Goal: Use online tool/utility: Utilize a website feature to perform a specific function

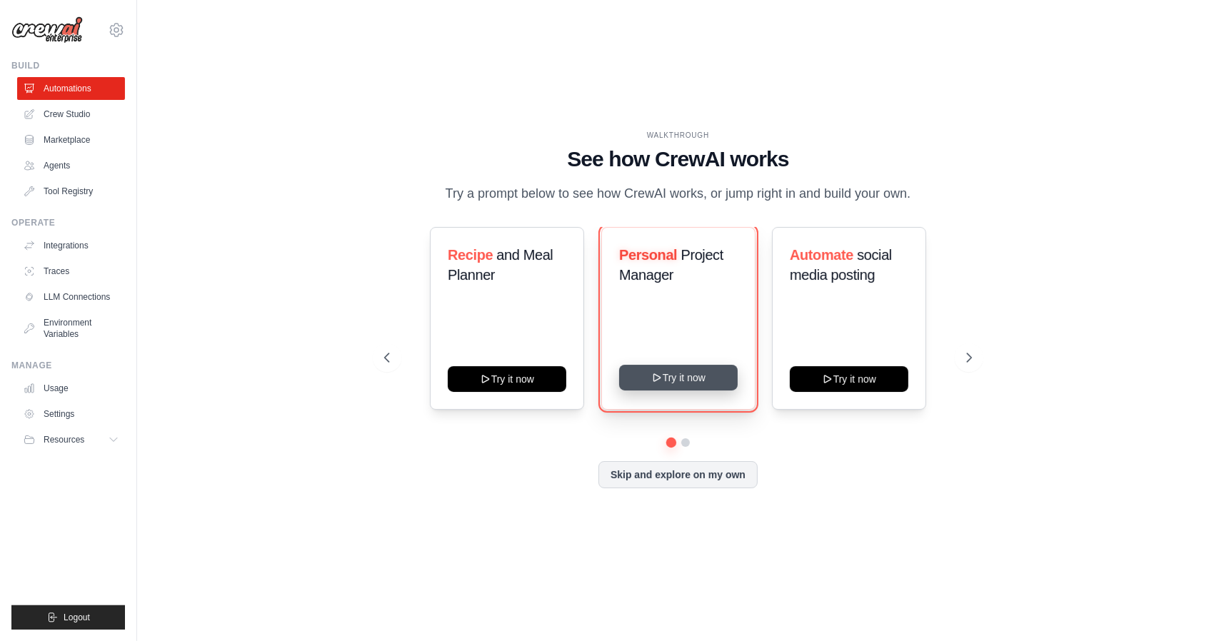
click at [652, 382] on icon at bounding box center [656, 377] width 11 height 11
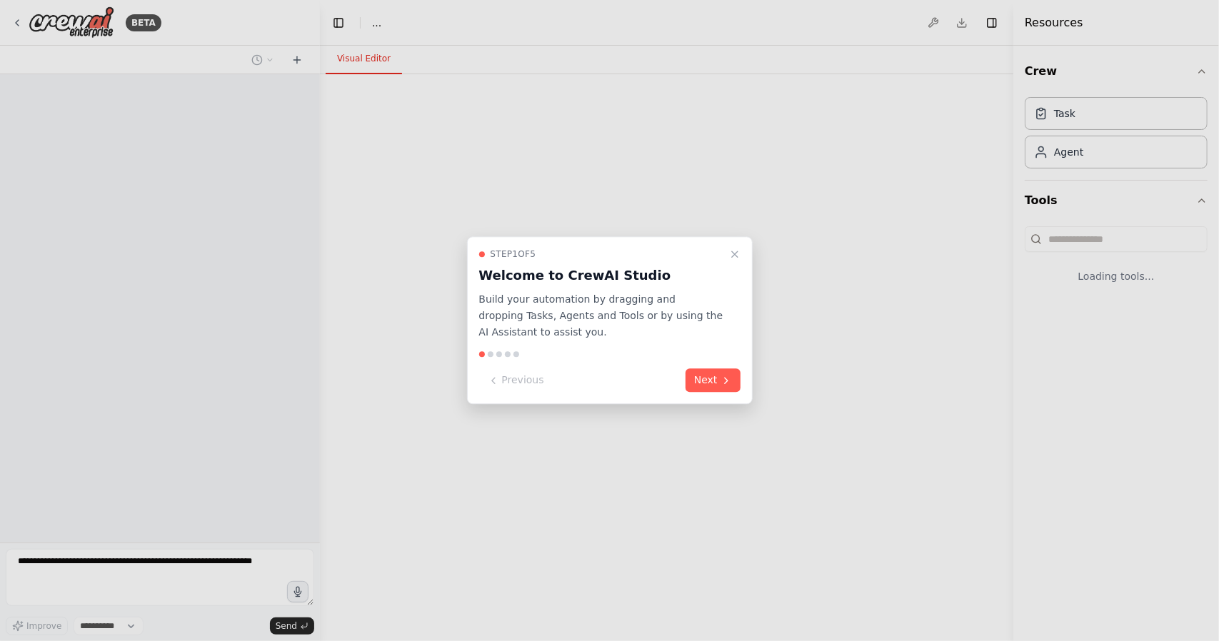
select select "****"
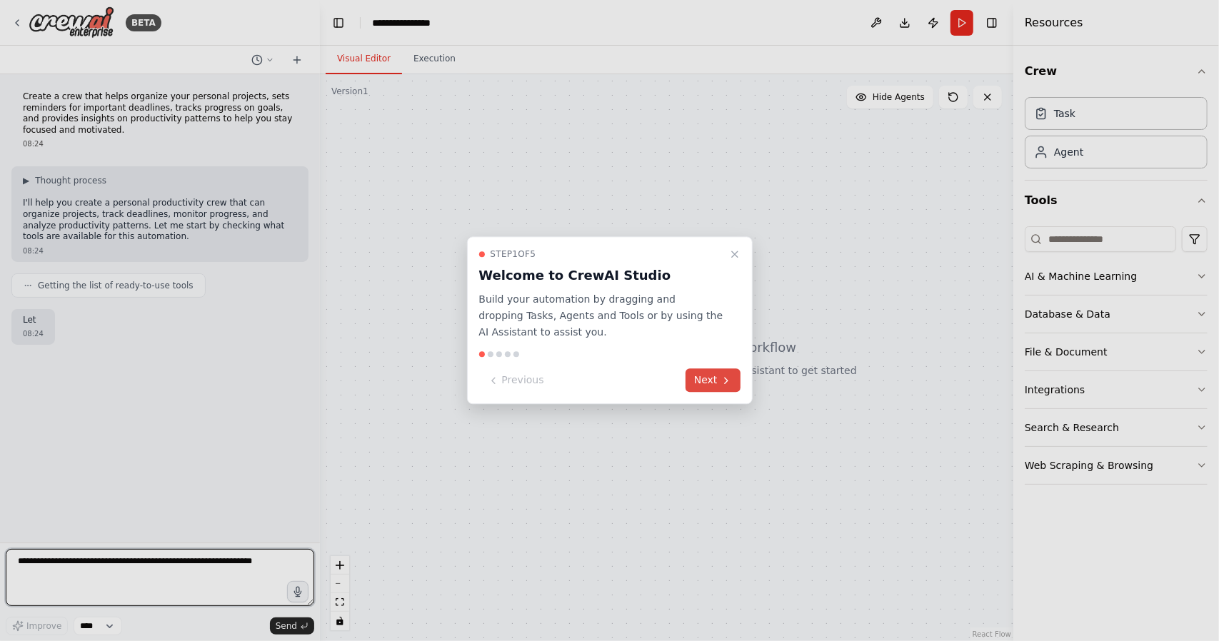
click at [721, 385] on icon at bounding box center [726, 380] width 11 height 11
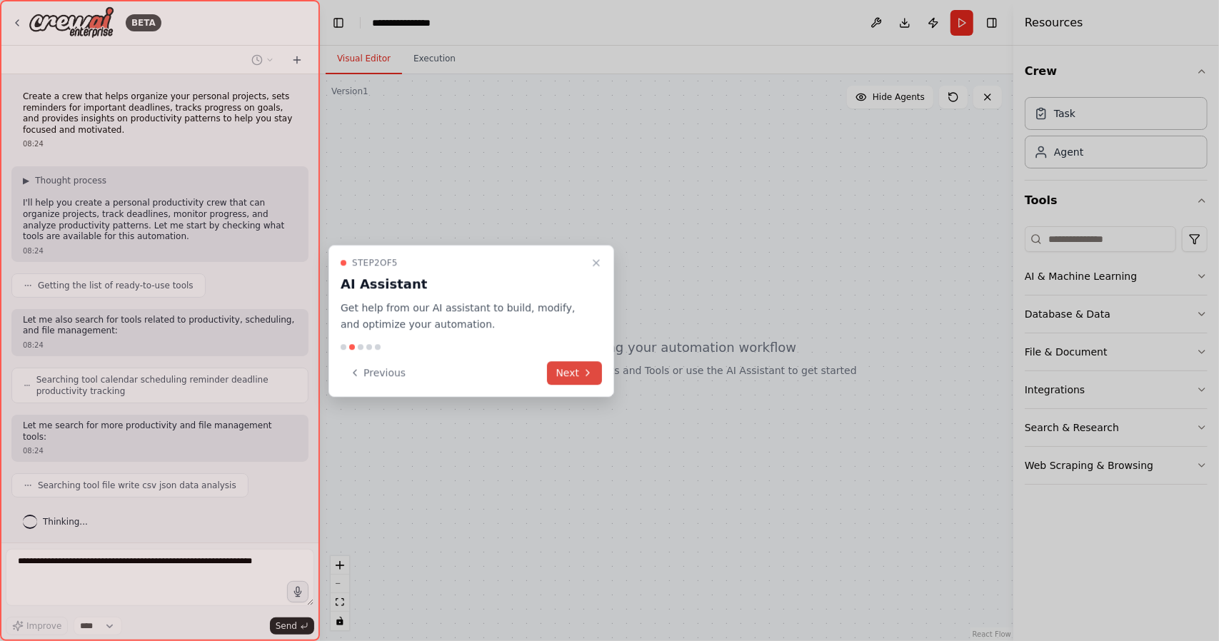
click at [577, 373] on button "Next" at bounding box center [574, 373] width 55 height 24
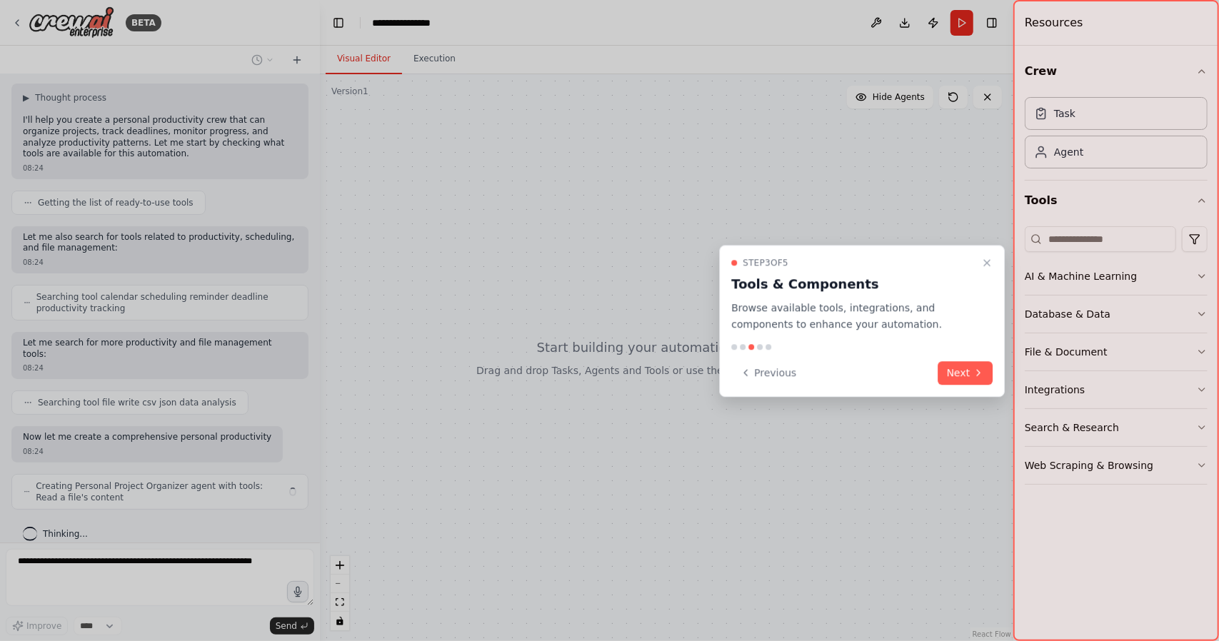
scroll to position [94, 0]
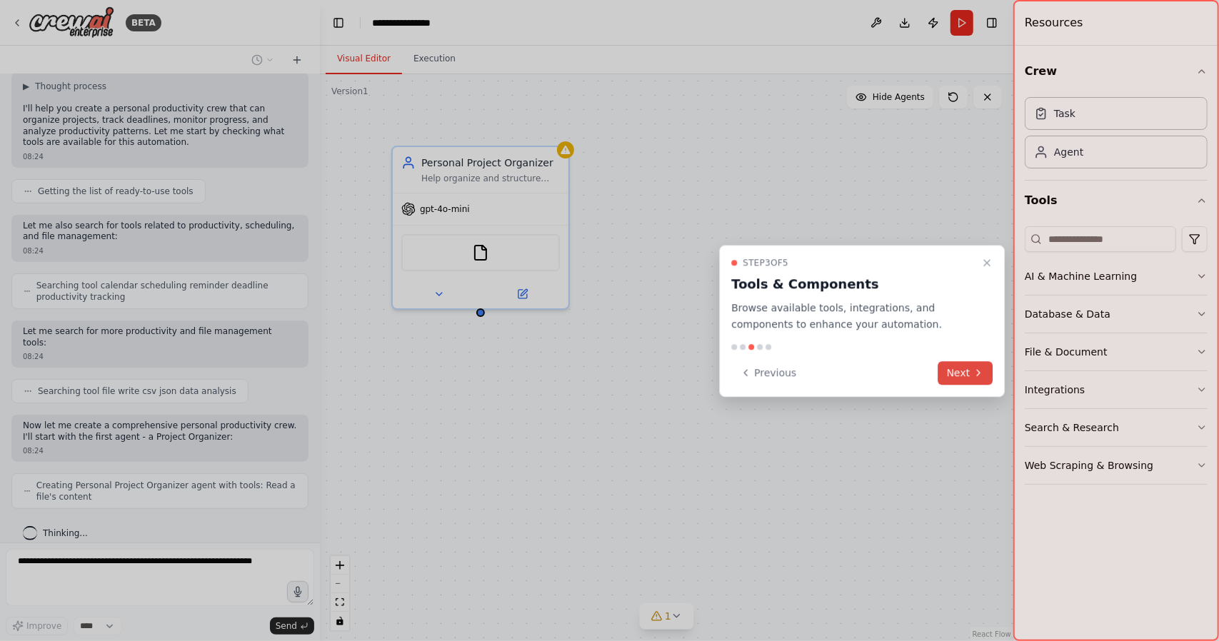
click at [975, 370] on icon at bounding box center [978, 372] width 11 height 11
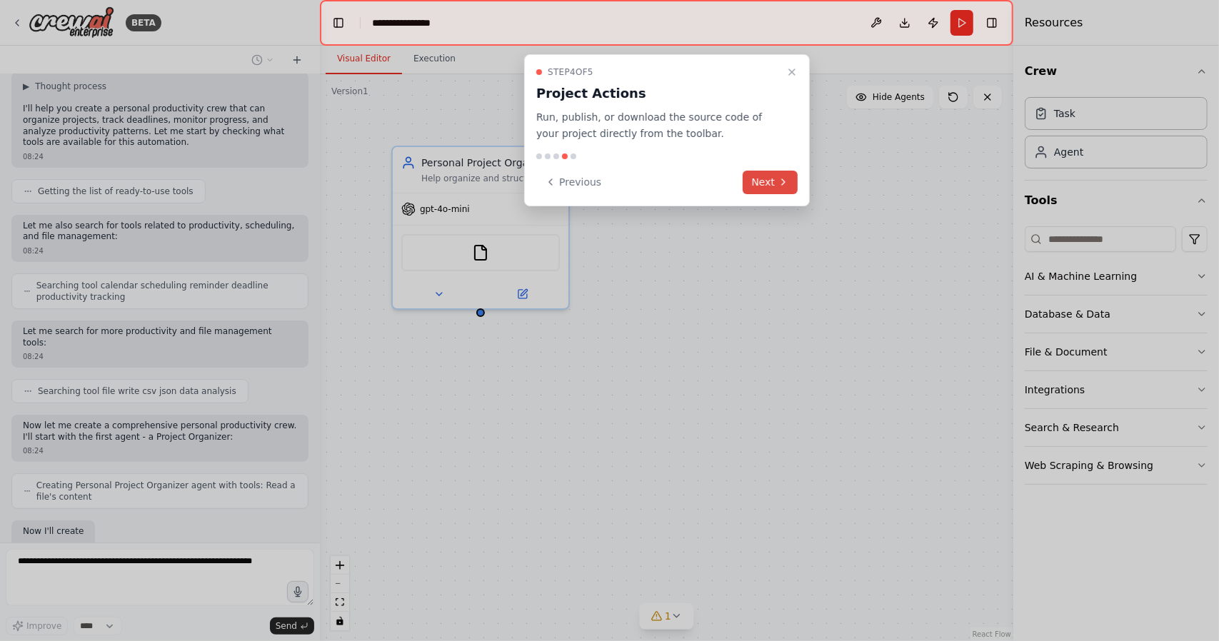
scroll to position [189, 0]
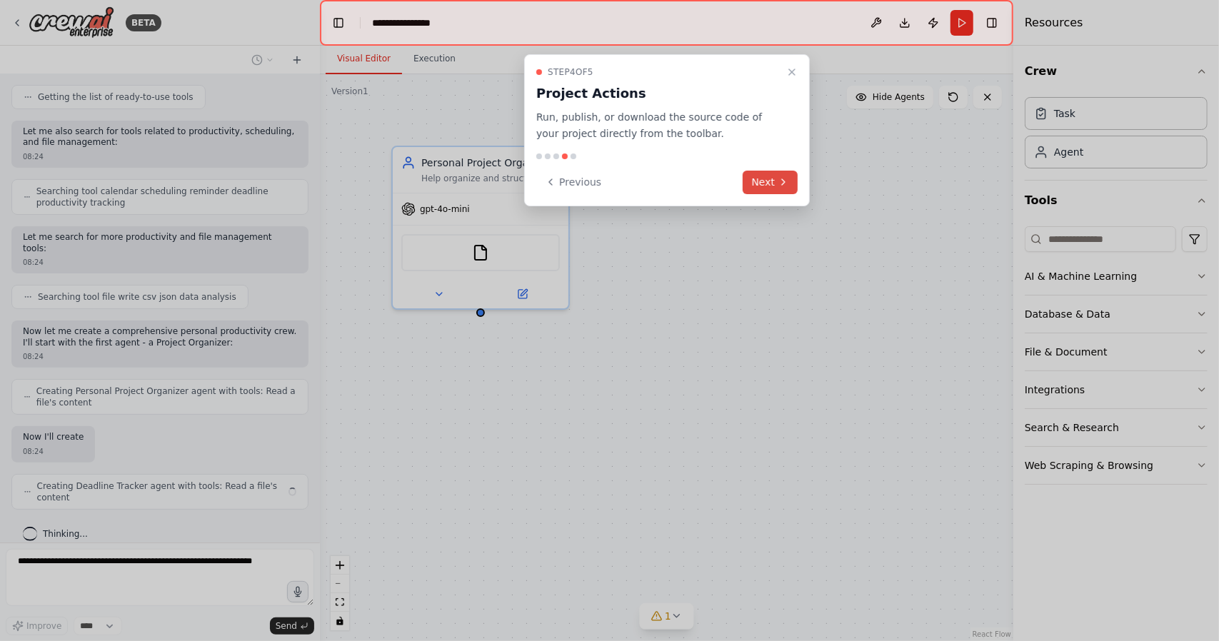
click at [754, 182] on button "Next" at bounding box center [770, 183] width 55 height 24
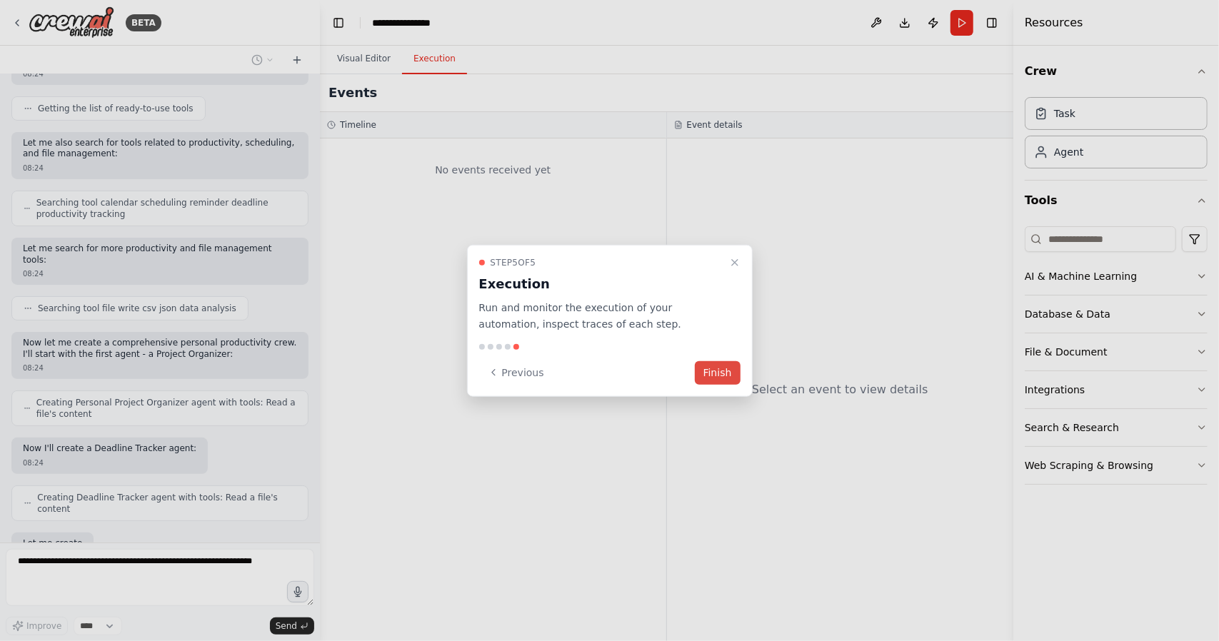
scroll to position [271, 0]
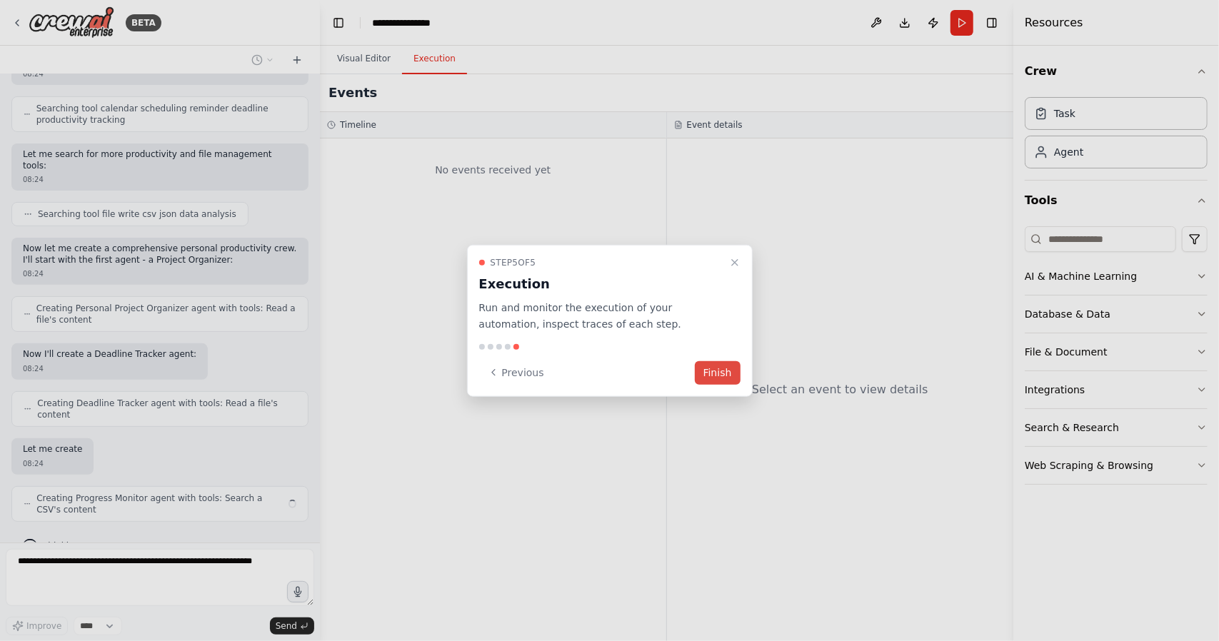
click at [721, 376] on button "Finish" at bounding box center [718, 373] width 46 height 24
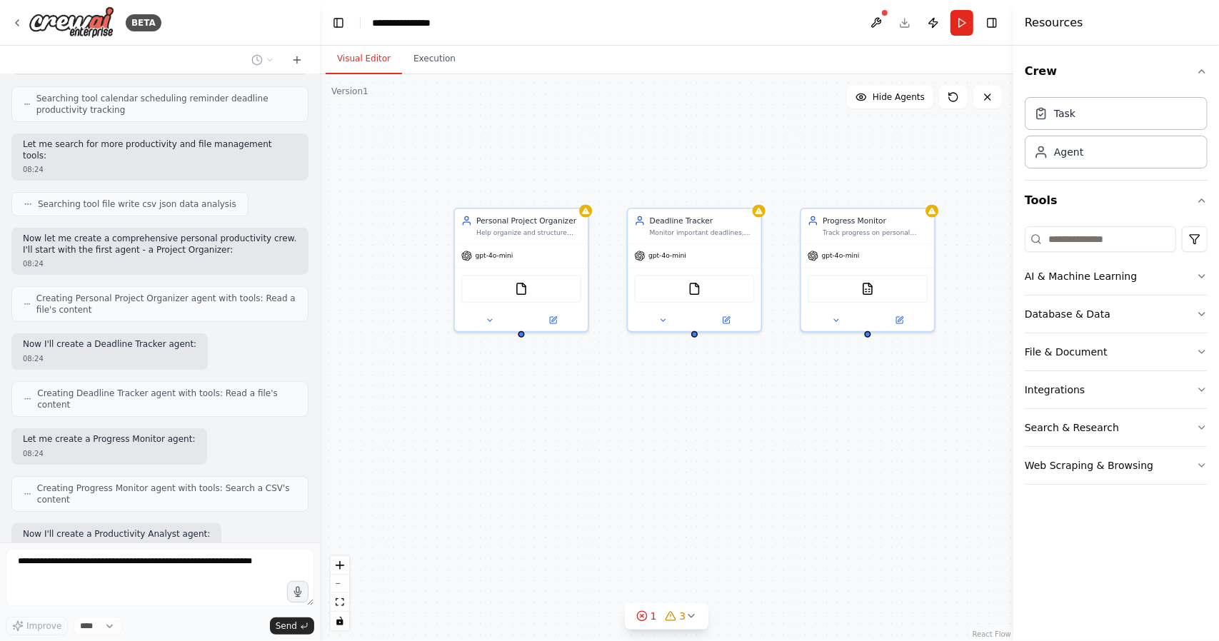
scroll to position [366, 0]
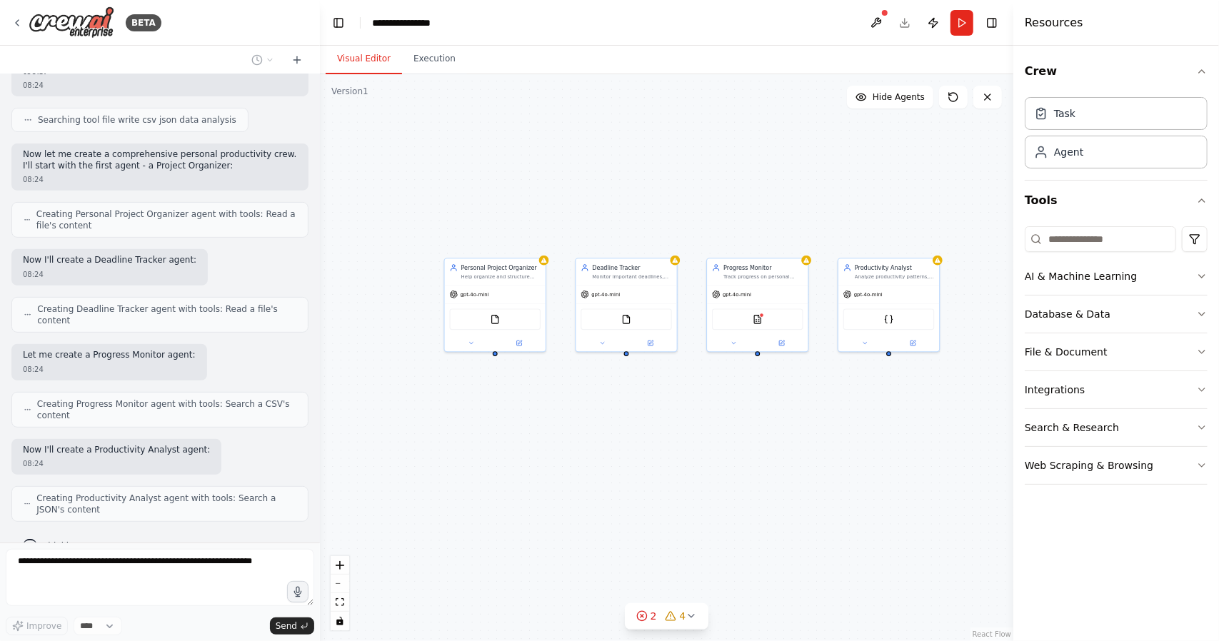
drag, startPoint x: 834, startPoint y: 421, endPoint x: 747, endPoint y: 416, distance: 86.5
click at [747, 416] on div "Personal Project Organizer Help organize and structure personal projects by cre…" at bounding box center [667, 357] width 694 height 567
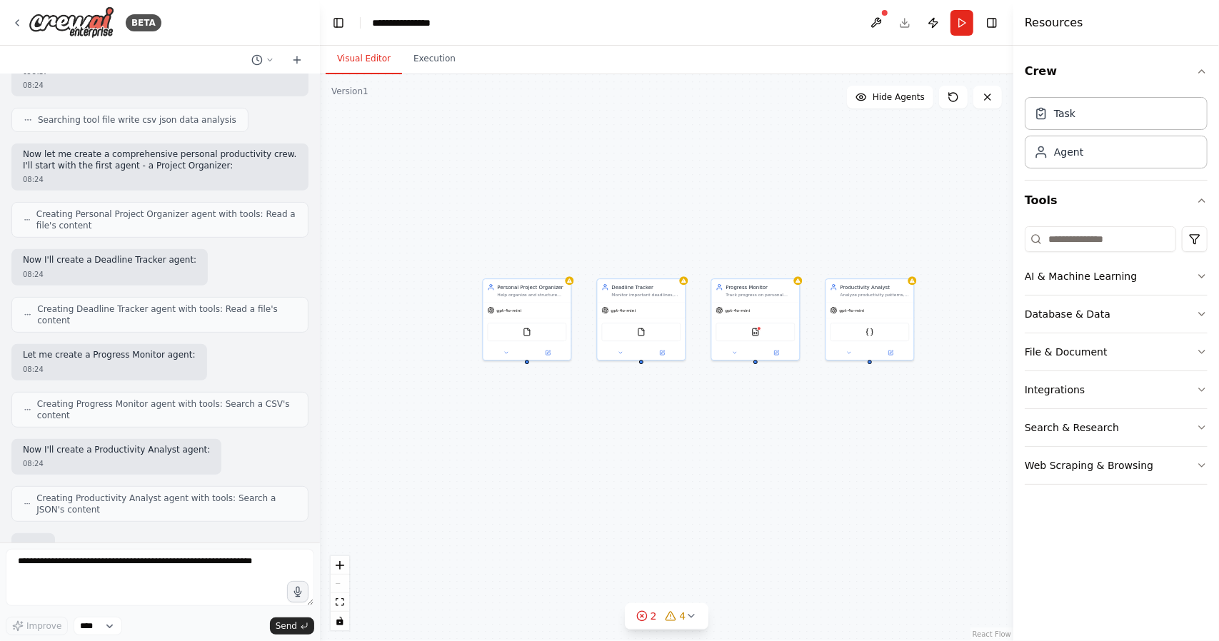
scroll to position [449, 0]
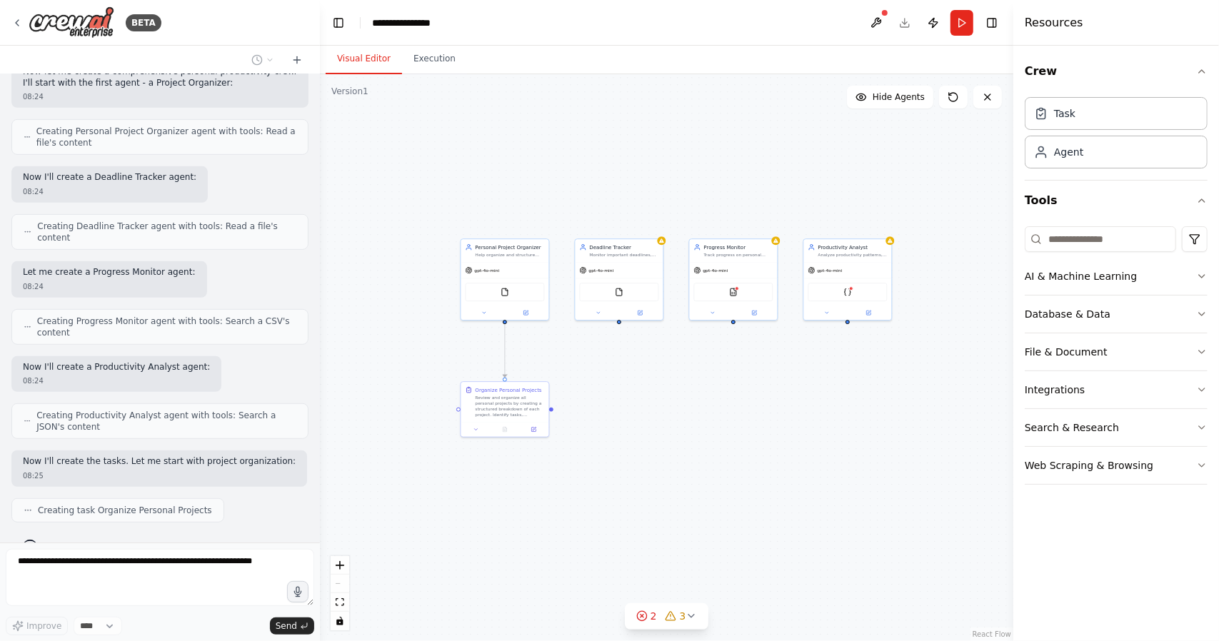
drag, startPoint x: 740, startPoint y: 440, endPoint x: 717, endPoint y: 398, distance: 47.9
click at [717, 398] on div ".deletable-edge-delete-btn { width: 20px; height: 20px; border: 0px solid #ffff…" at bounding box center [667, 357] width 694 height 567
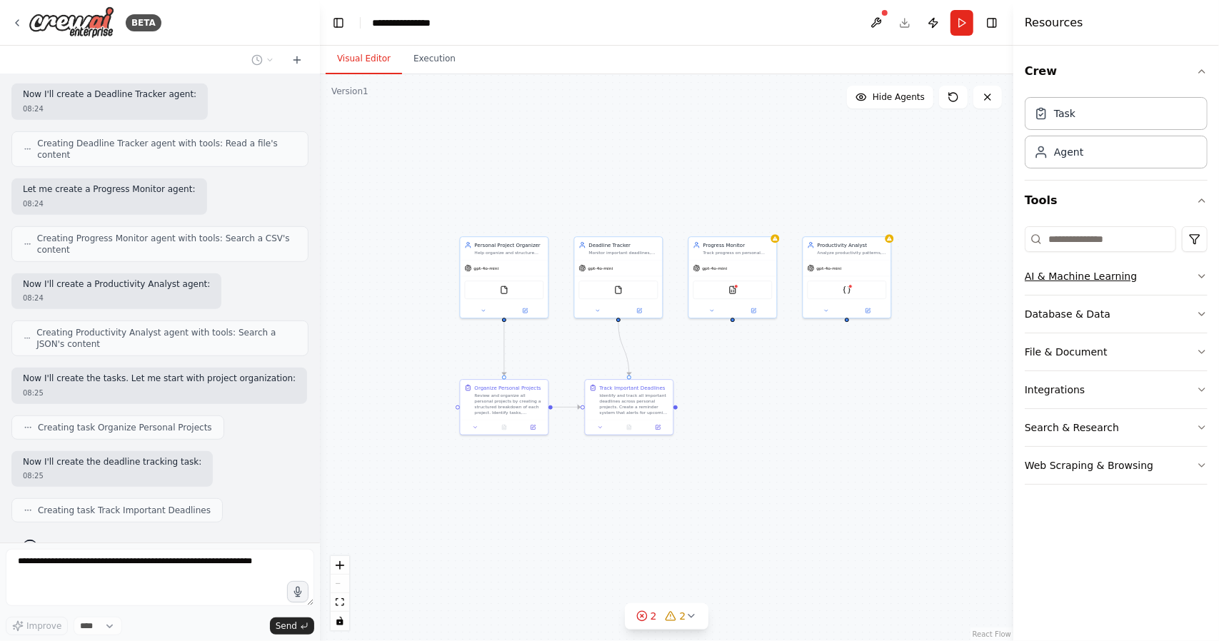
click at [1197, 275] on icon "button" at bounding box center [1201, 276] width 11 height 11
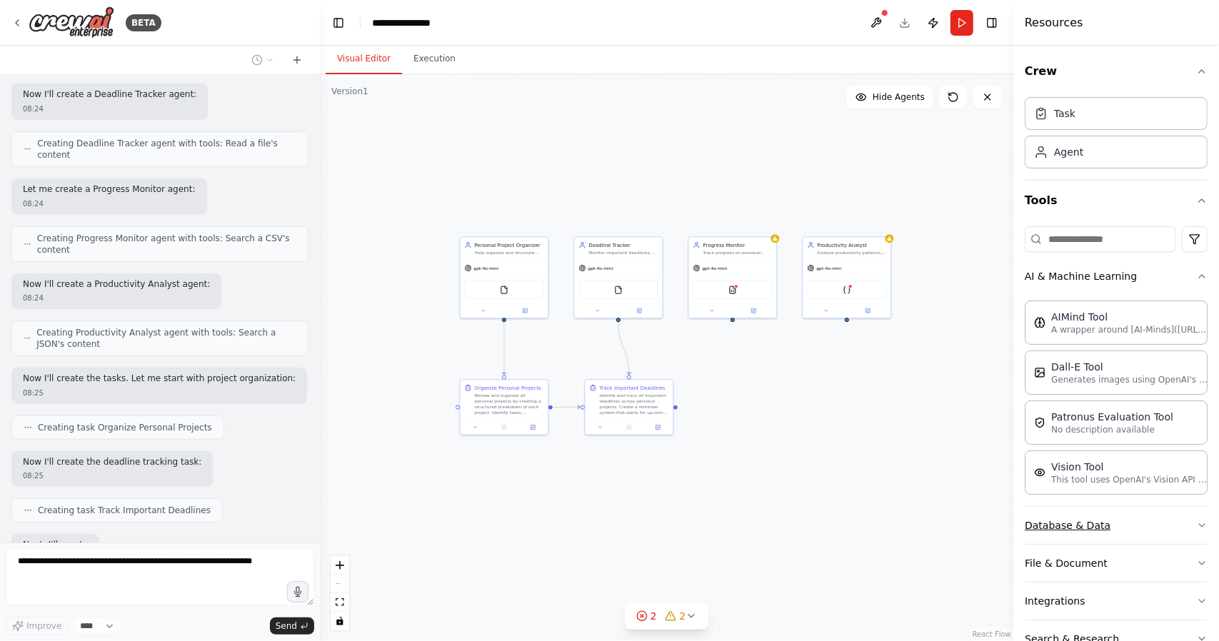
scroll to position [73, 0]
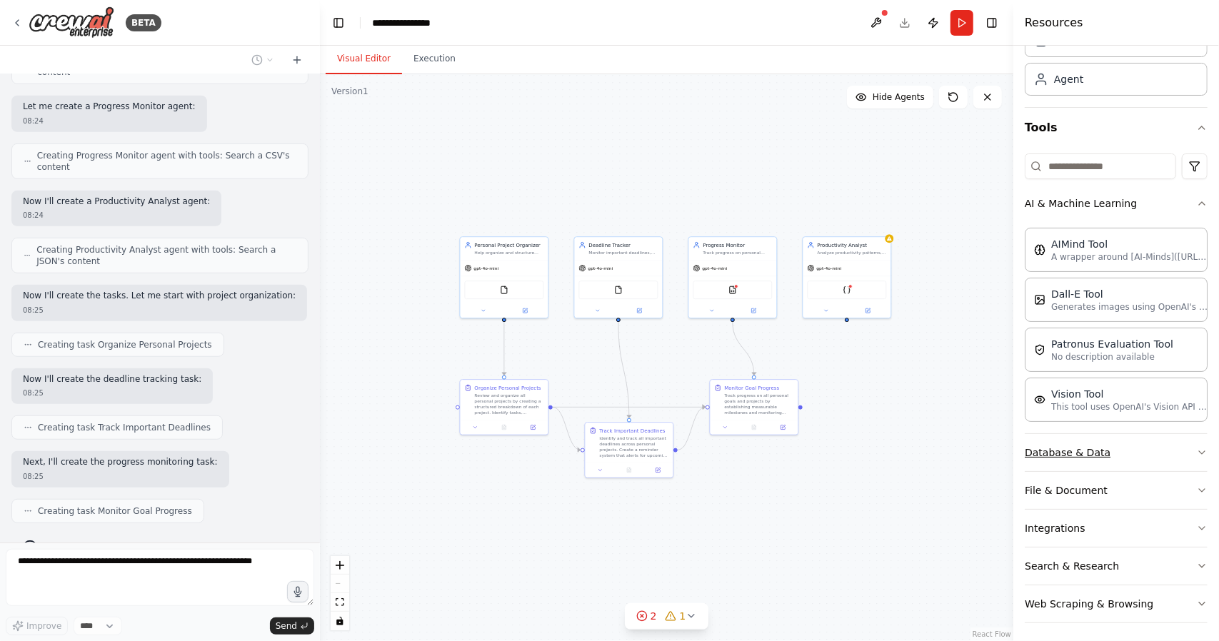
click at [1185, 449] on button "Database & Data" at bounding box center [1116, 452] width 183 height 37
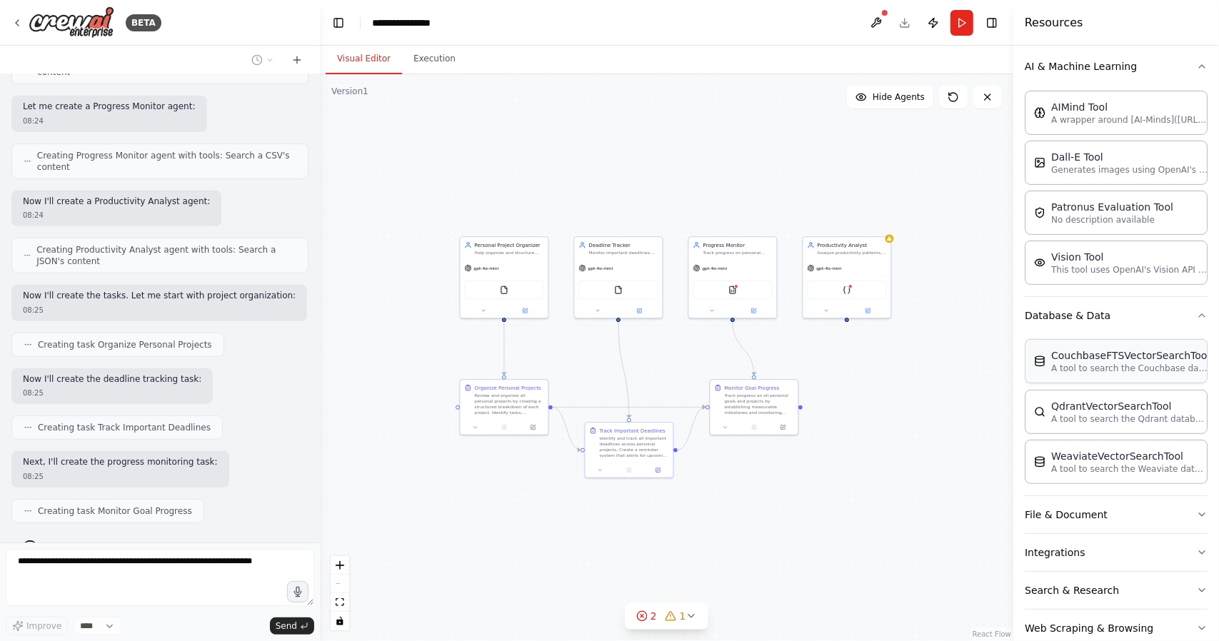
scroll to position [233, 0]
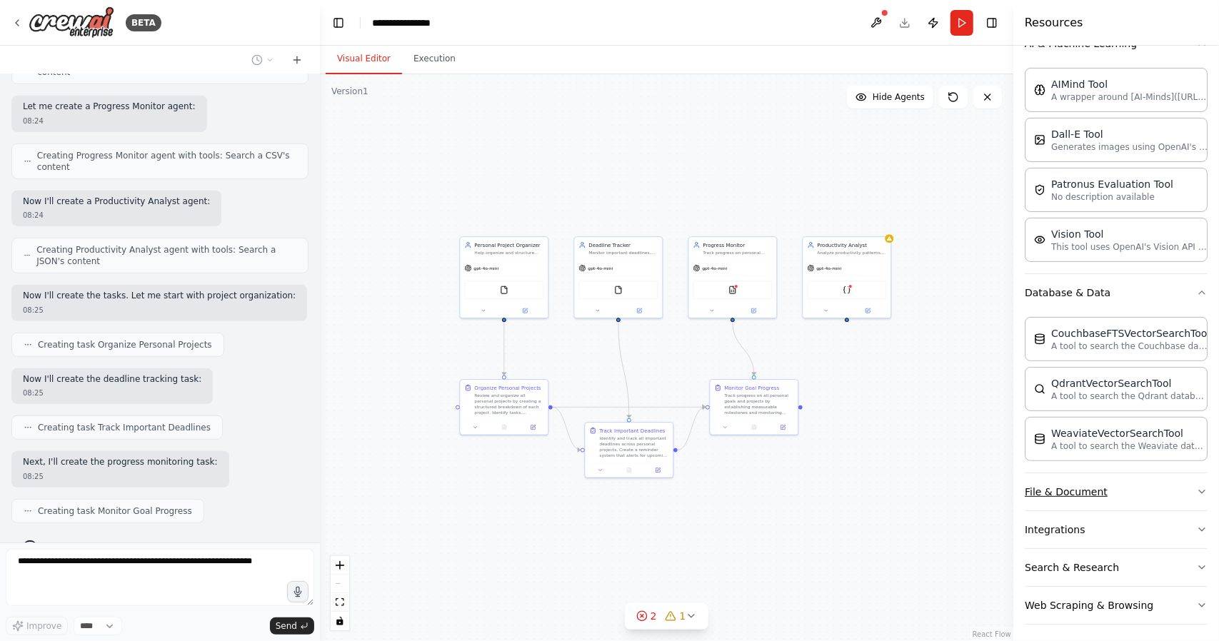
click at [1196, 486] on icon "button" at bounding box center [1201, 491] width 11 height 11
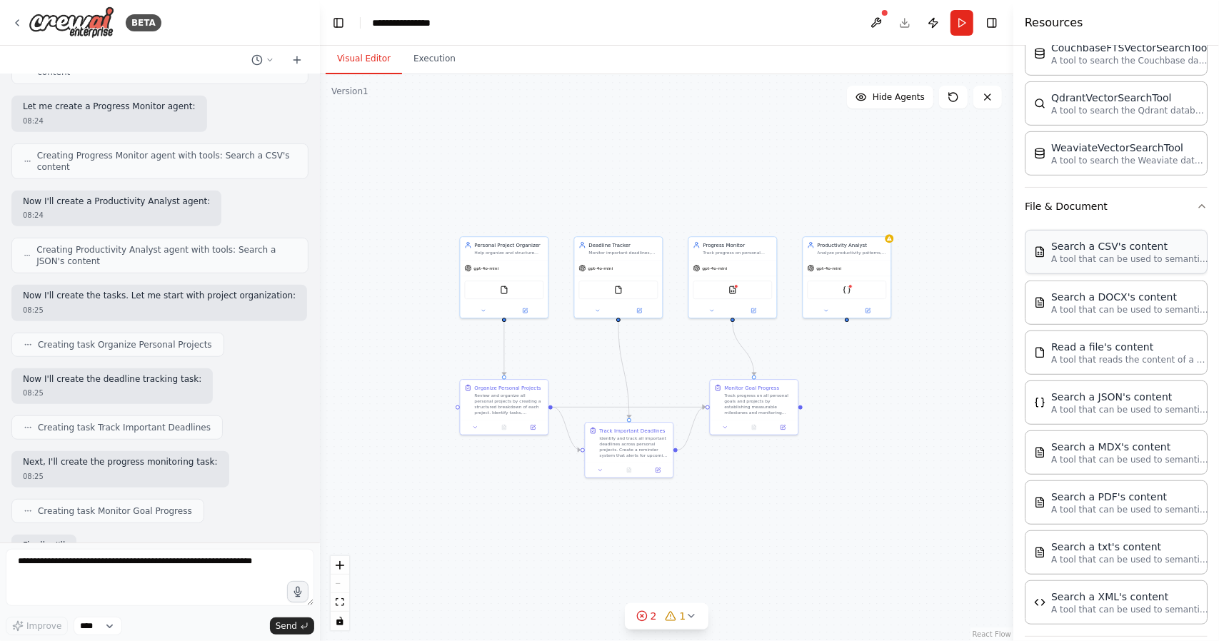
scroll to position [641, 0]
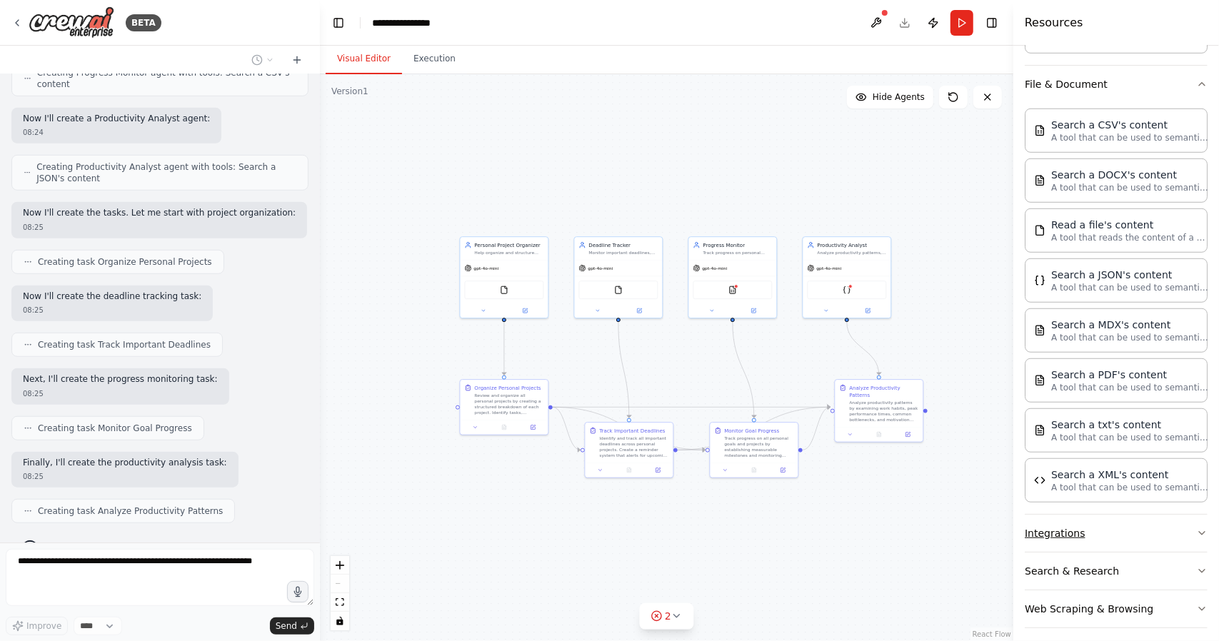
click at [1196, 528] on icon "button" at bounding box center [1201, 533] width 11 height 11
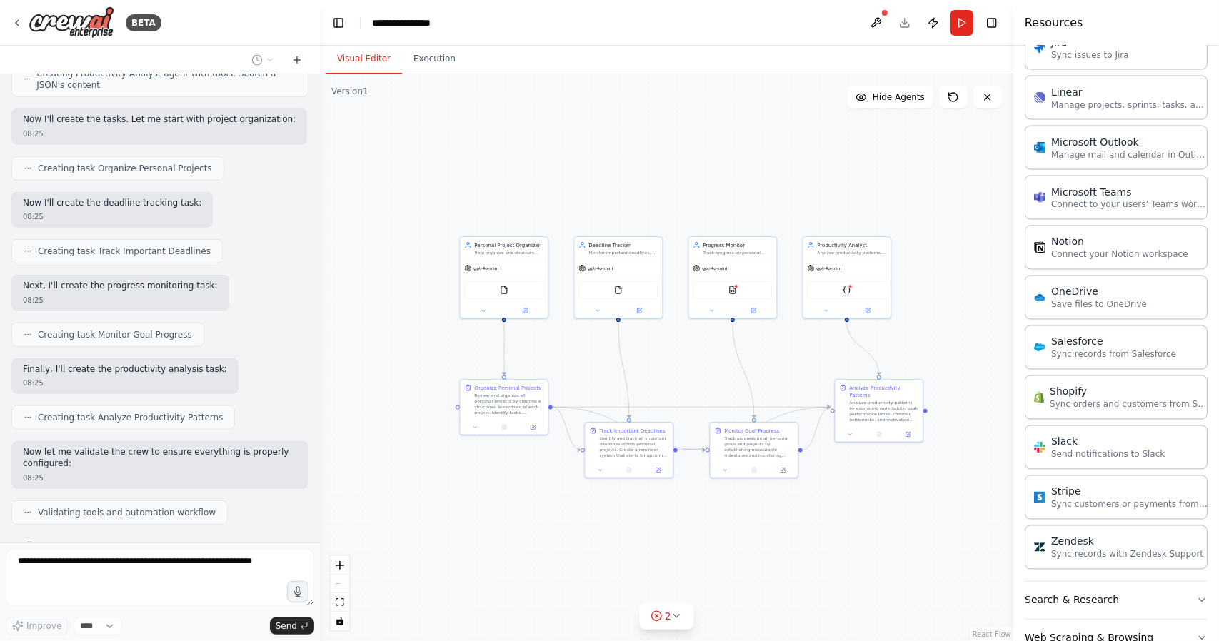
scroll to position [1692, 0]
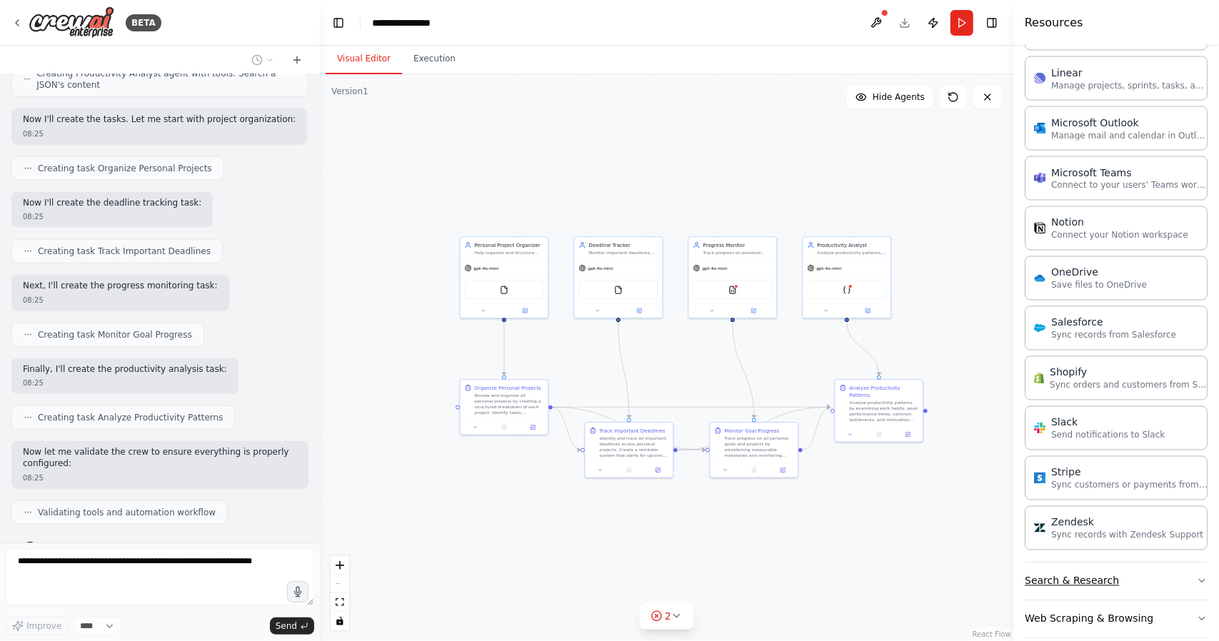
click at [1196, 576] on icon "button" at bounding box center [1201, 581] width 11 height 11
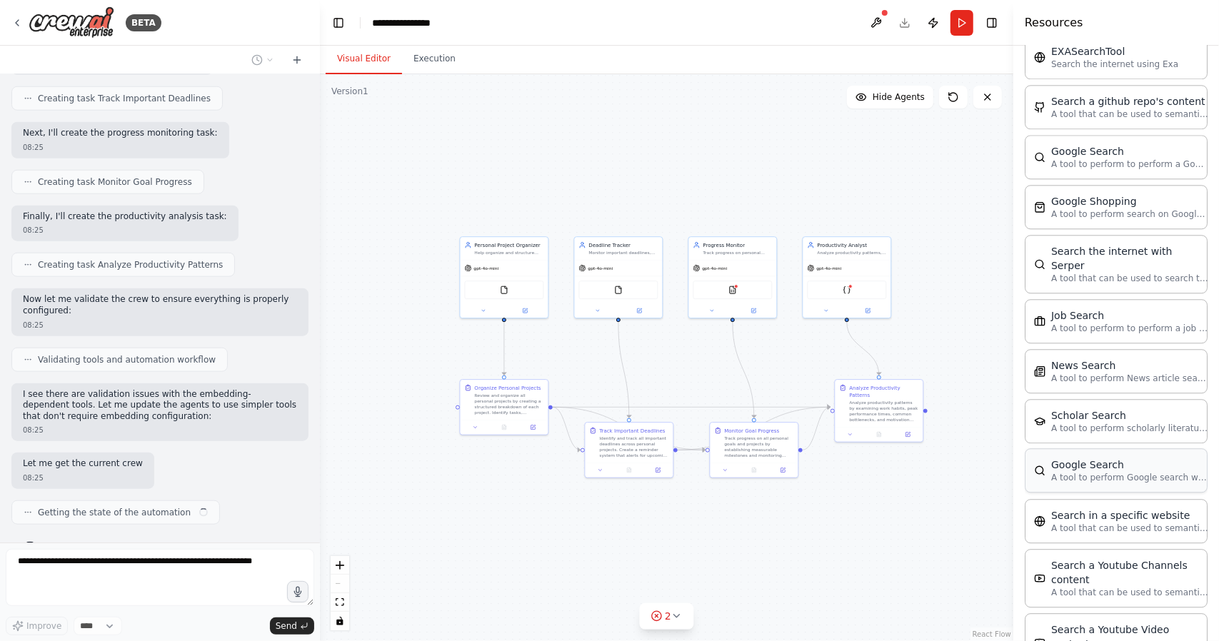
scroll to position [2411, 0]
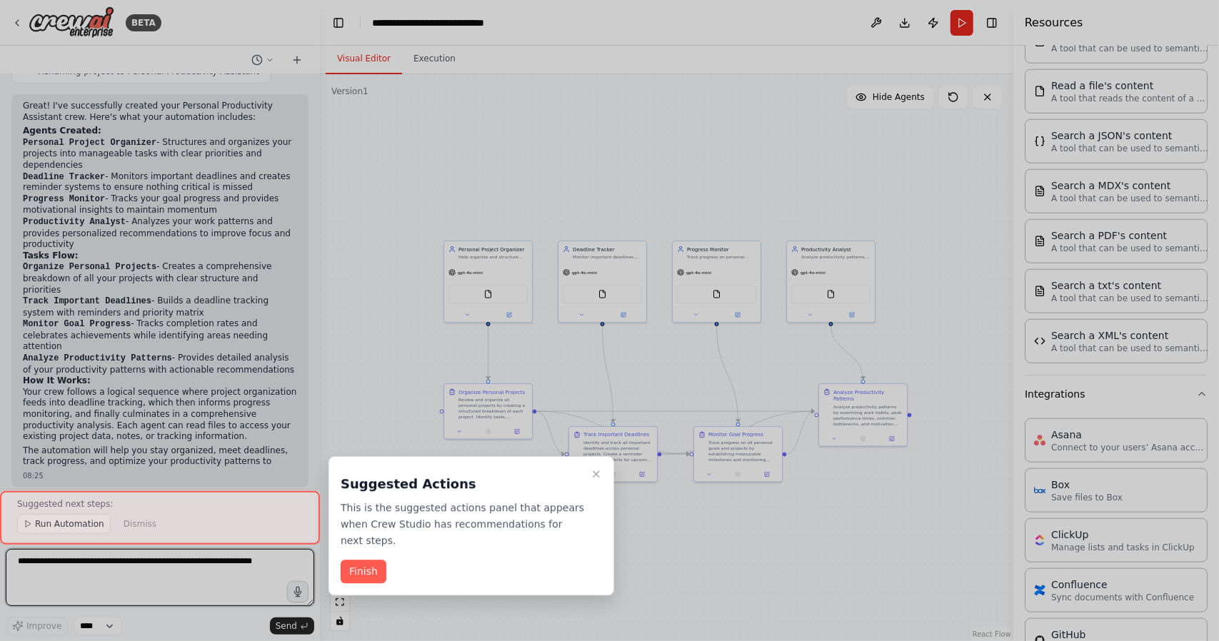
scroll to position [1727, 0]
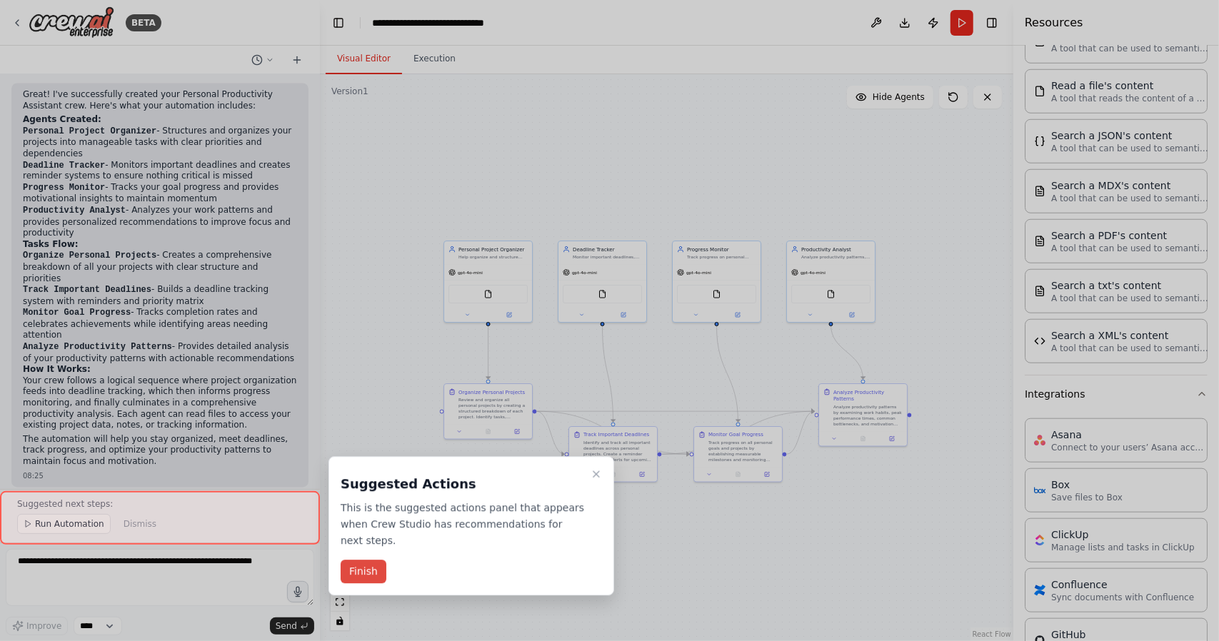
click at [374, 561] on button "Finish" at bounding box center [364, 573] width 46 height 24
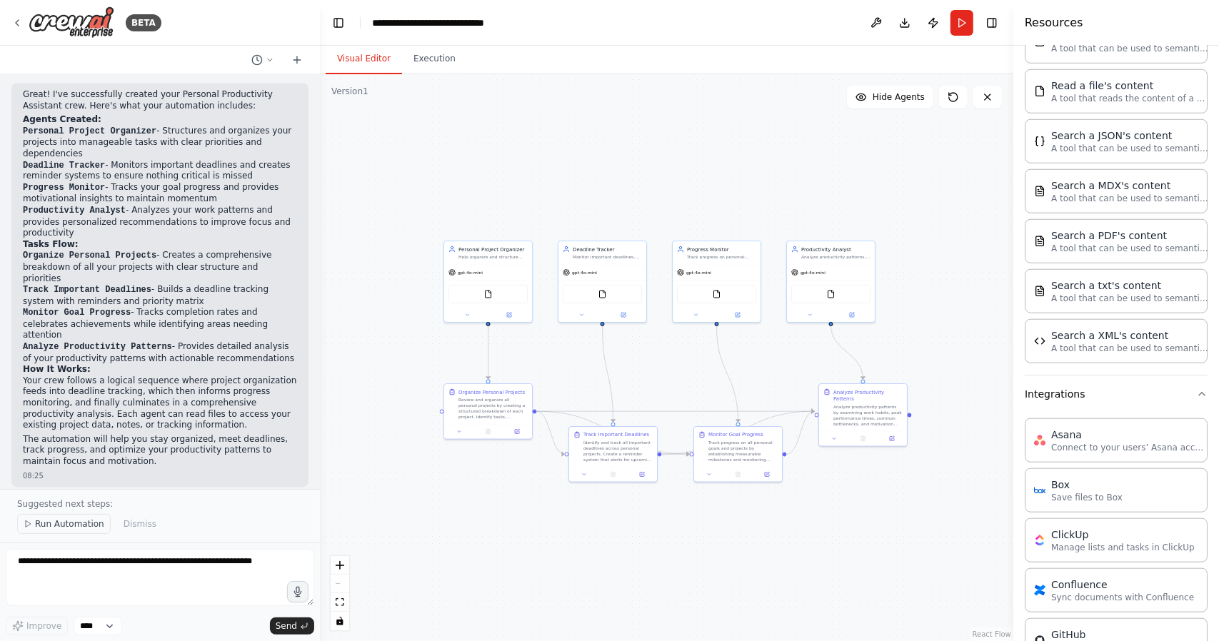
click at [66, 529] on span "Run Automation" at bounding box center [69, 524] width 69 height 11
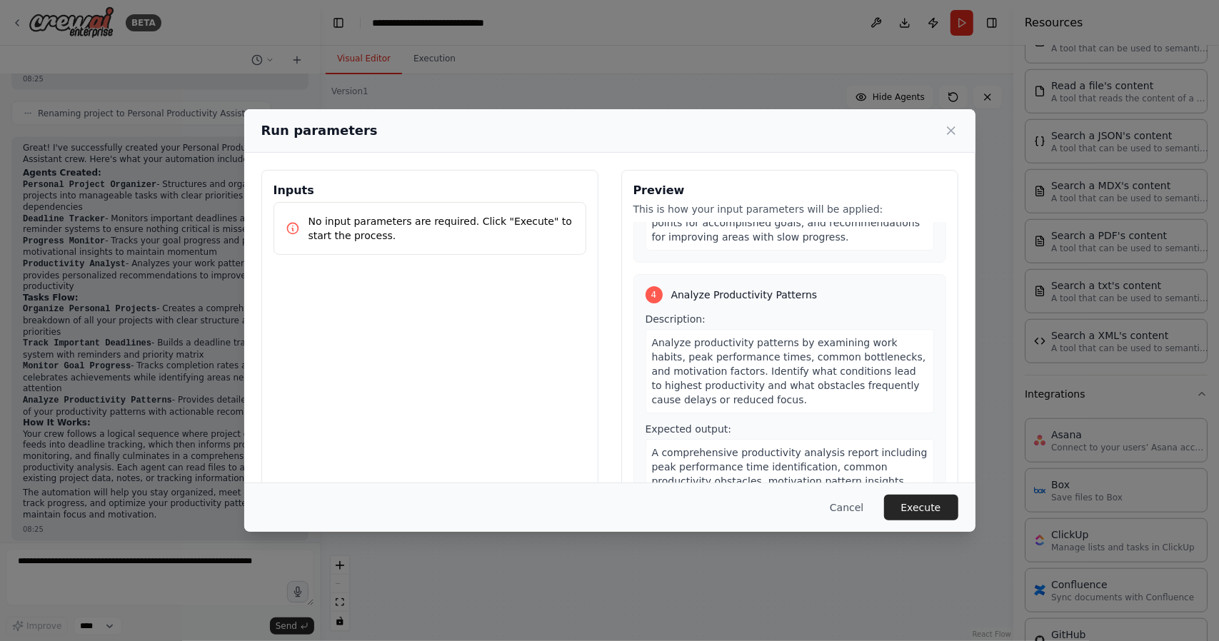
scroll to position [800, 0]
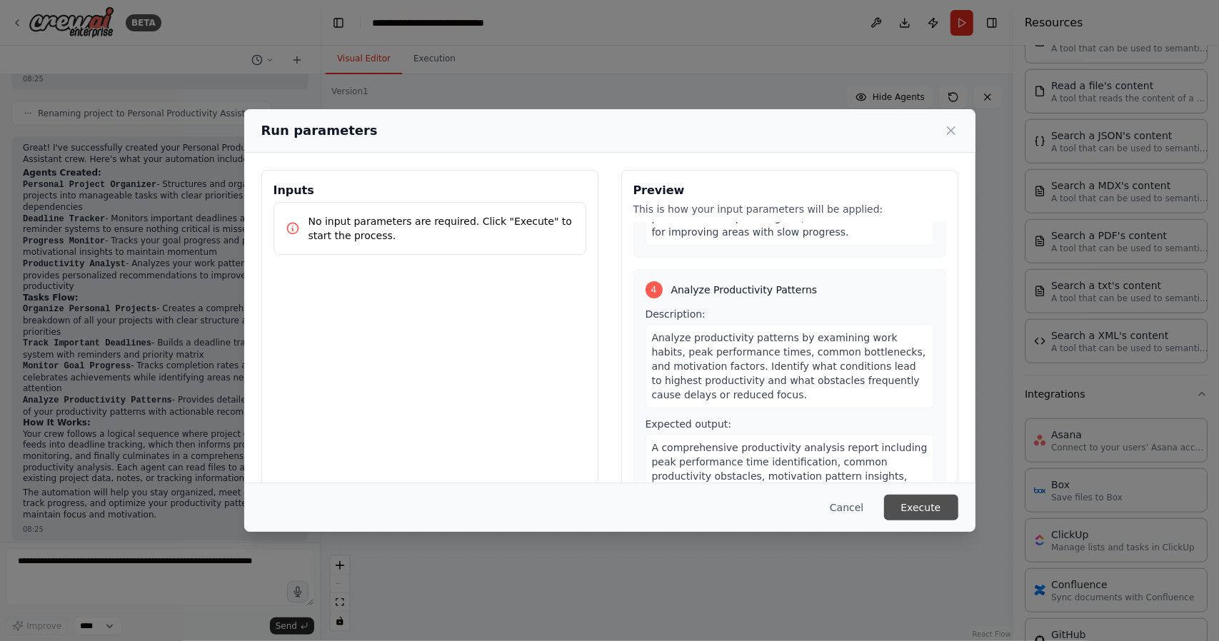
click at [929, 505] on button "Execute" at bounding box center [921, 508] width 74 height 26
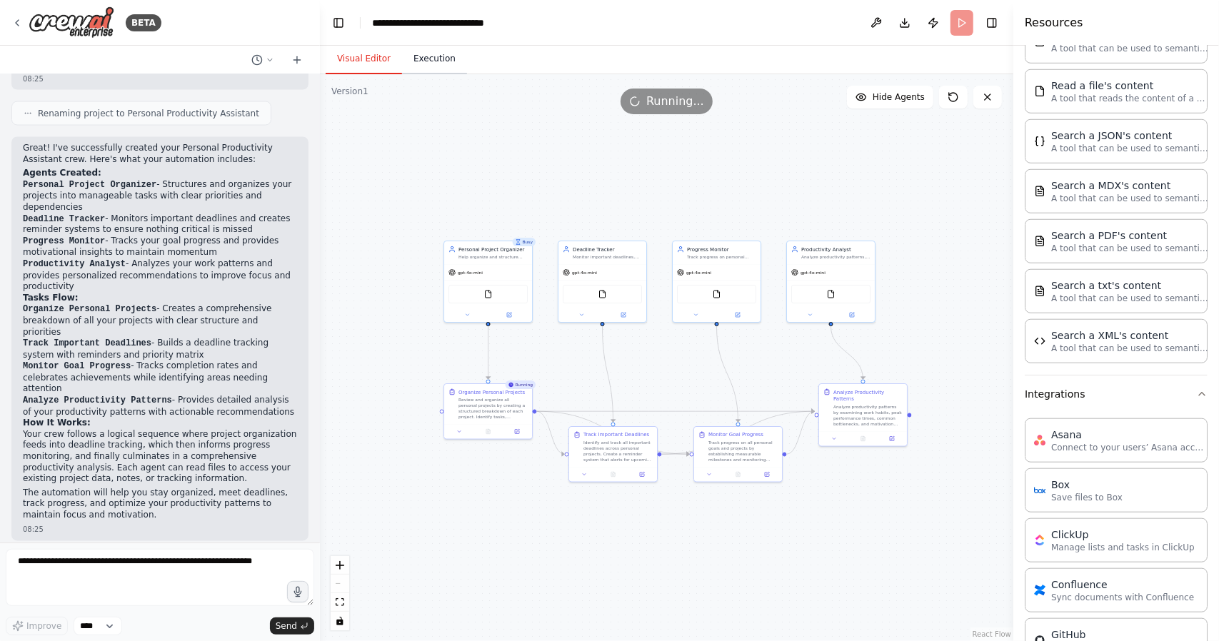
click at [426, 59] on button "Execution" at bounding box center [434, 59] width 65 height 30
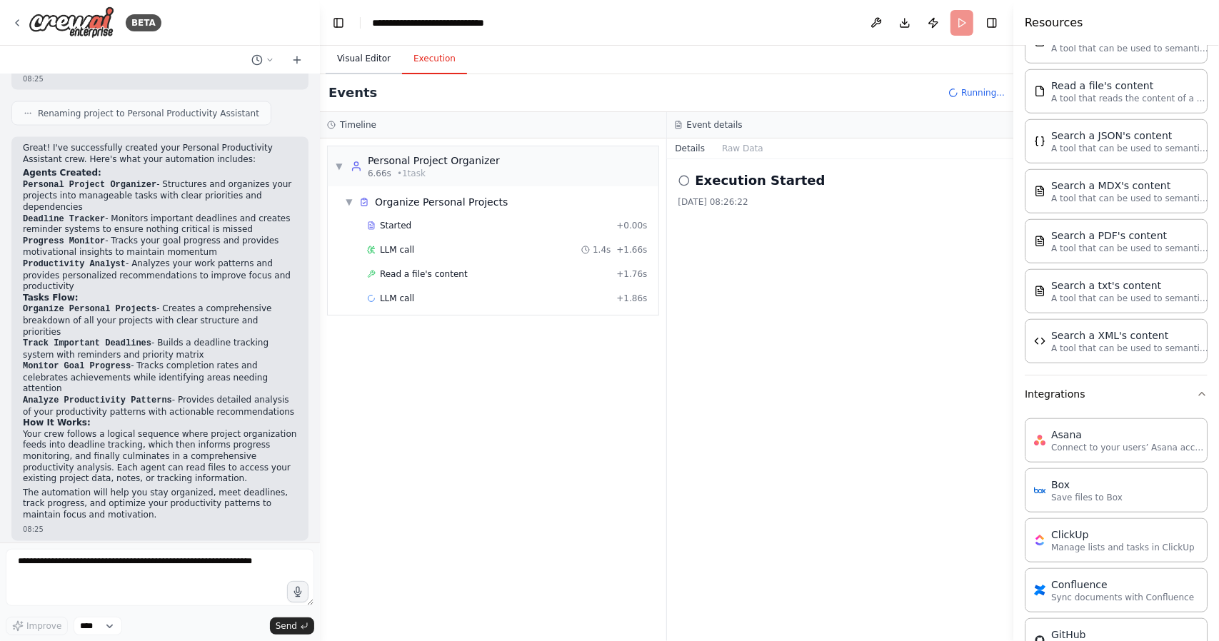
click at [350, 65] on button "Visual Editor" at bounding box center [364, 59] width 76 height 30
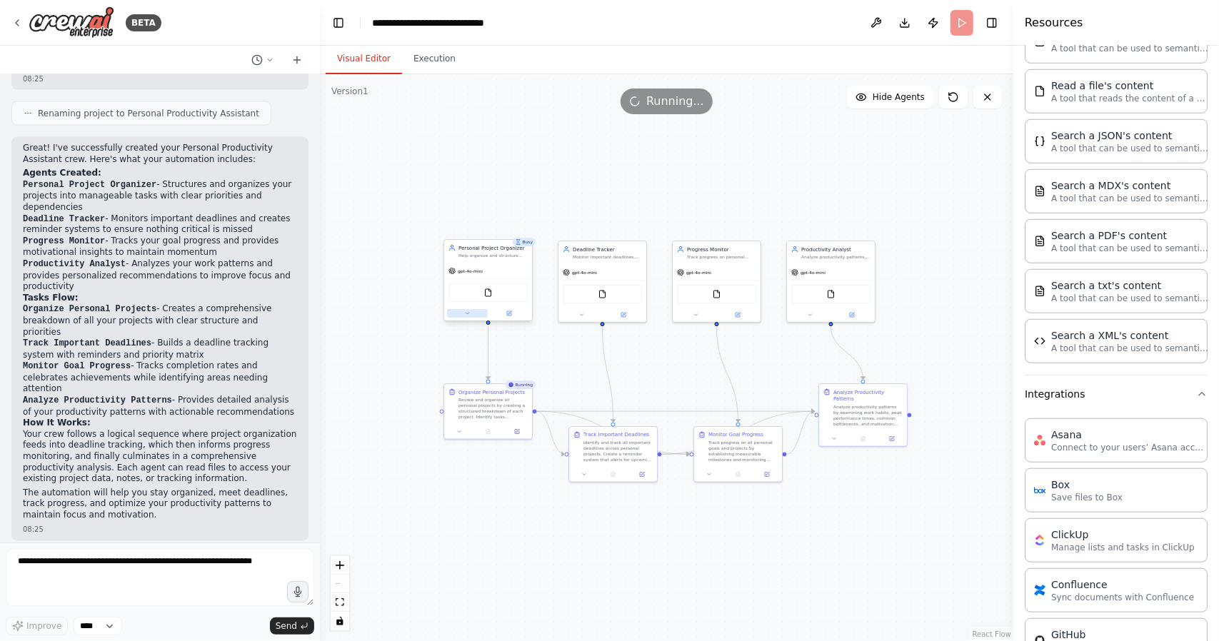
click at [475, 315] on button at bounding box center [467, 313] width 41 height 9
click at [432, 61] on button "Execution" at bounding box center [434, 59] width 65 height 30
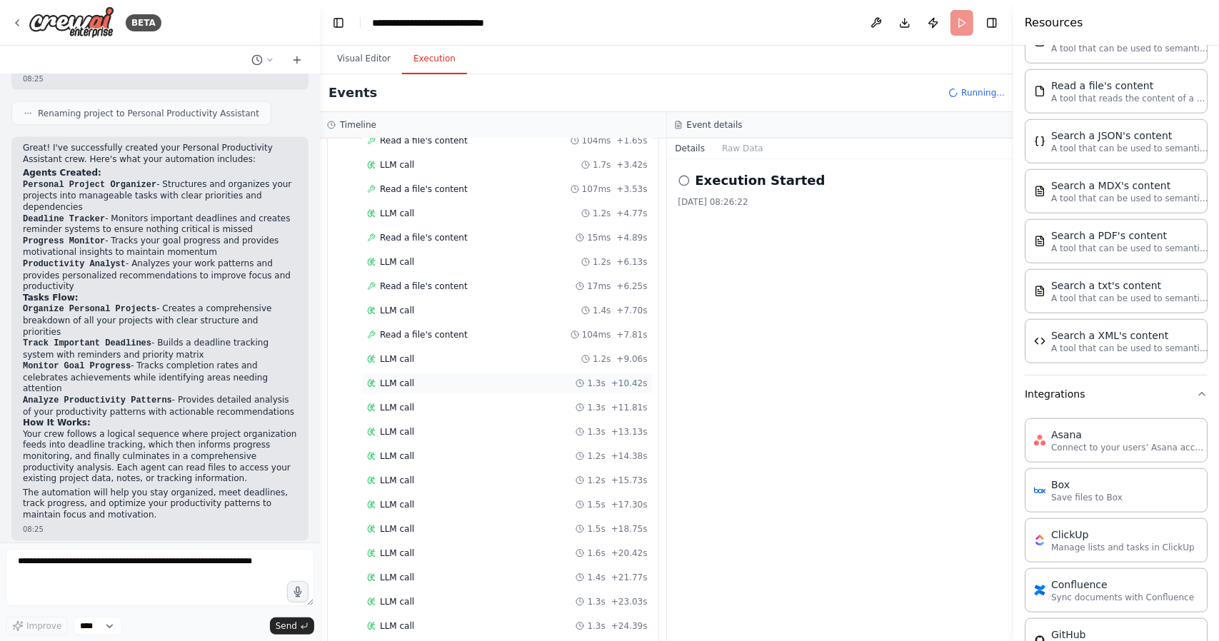
scroll to position [730, 0]
click at [734, 148] on button "Raw Data" at bounding box center [743, 149] width 59 height 20
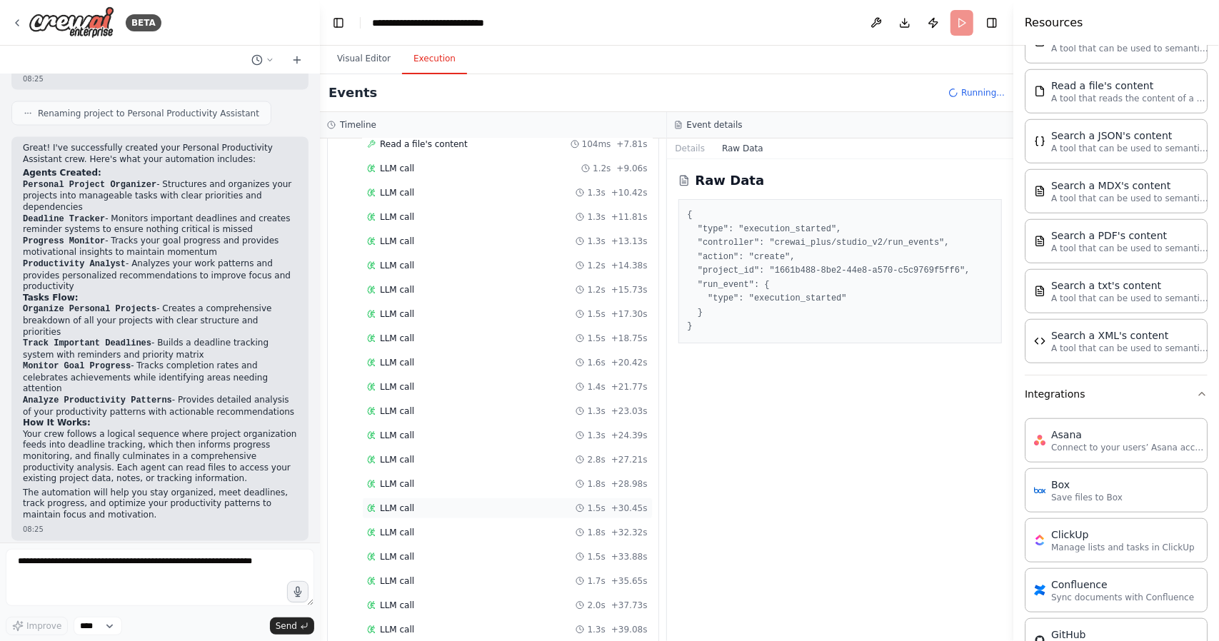
scroll to position [754, 0]
click at [360, 66] on button "Visual Editor" at bounding box center [364, 59] width 76 height 30
